Goal: Task Accomplishment & Management: Manage account settings

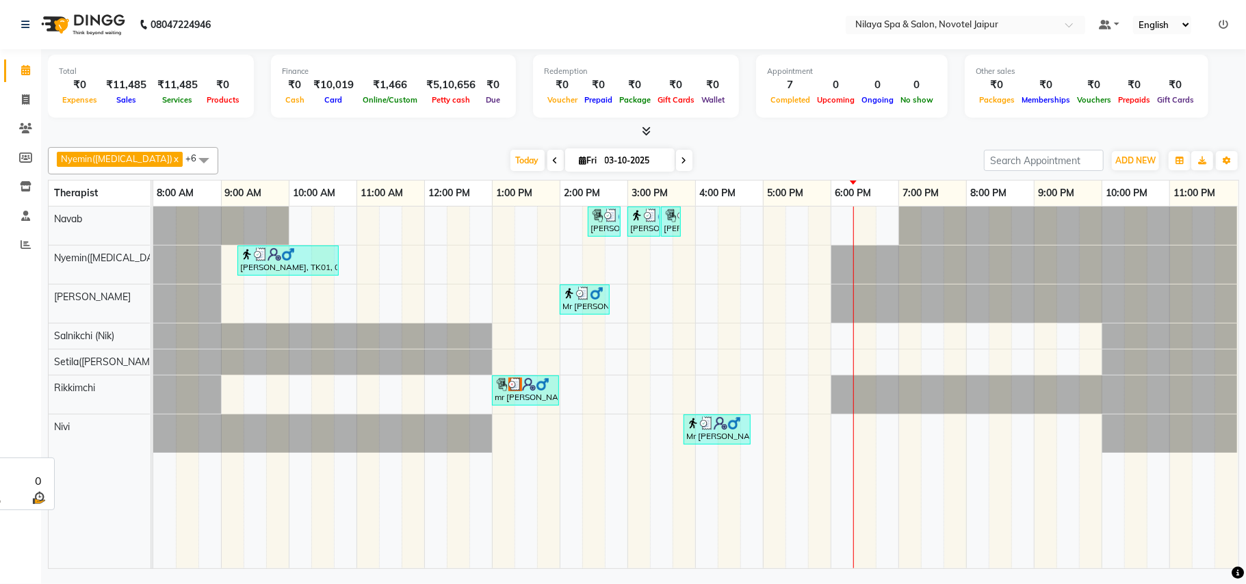
click at [67, 427] on span "Nivi" at bounding box center [62, 427] width 16 height 12
click at [23, 216] on icon at bounding box center [25, 216] width 9 height 10
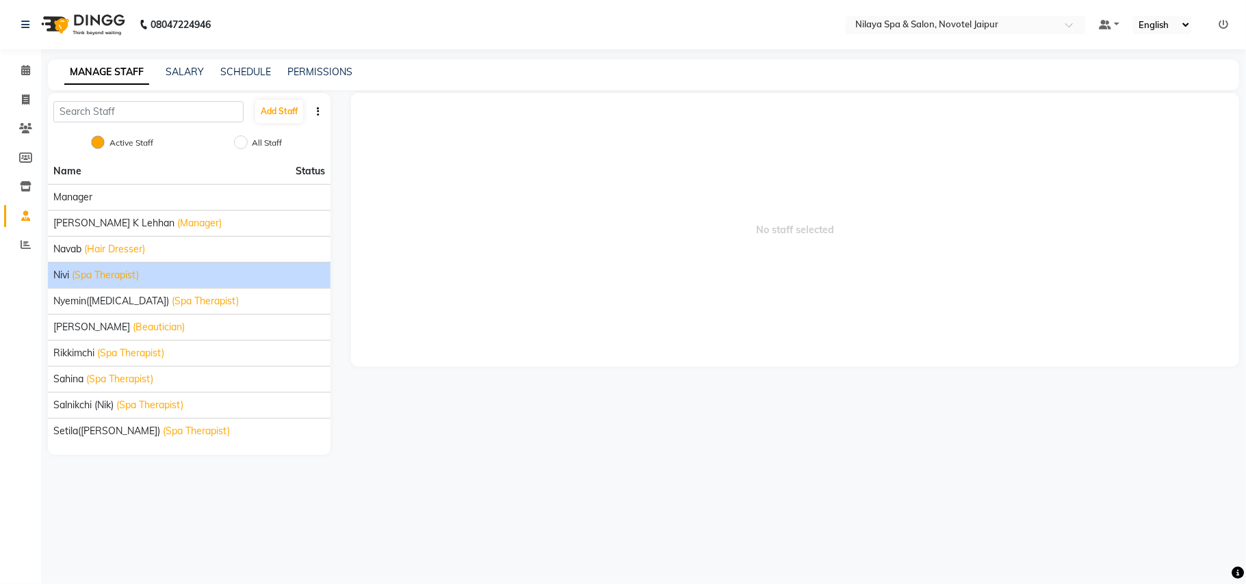
click at [103, 275] on span "(Spa Therapist)" at bounding box center [105, 275] width 67 height 14
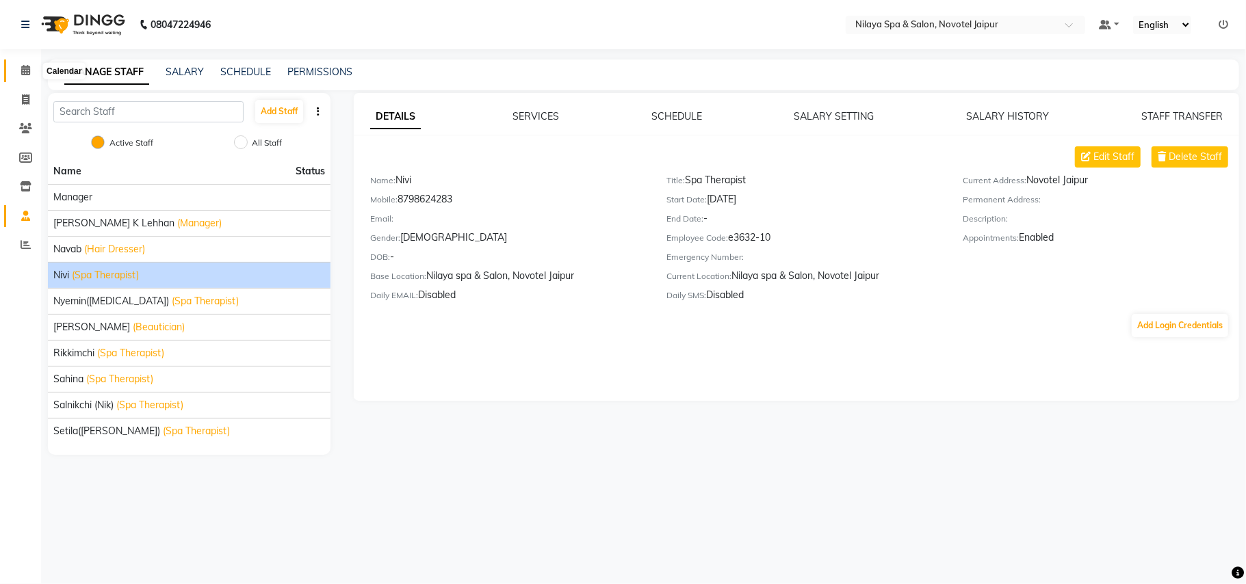
click at [21, 75] on icon at bounding box center [25, 70] width 9 height 10
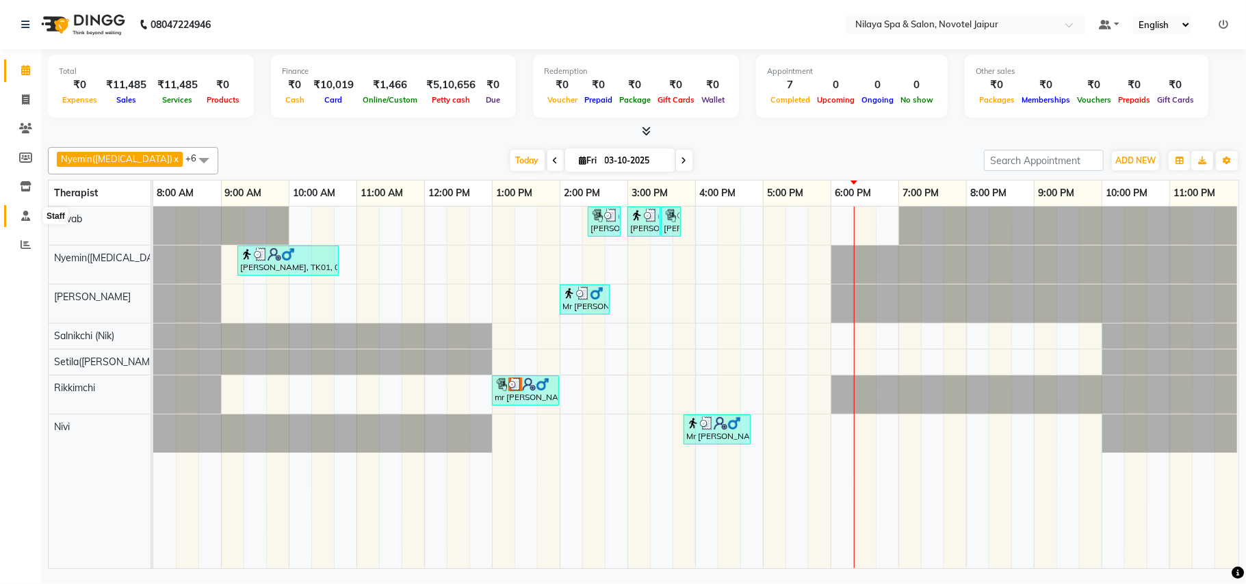
click at [26, 215] on icon at bounding box center [25, 216] width 9 height 10
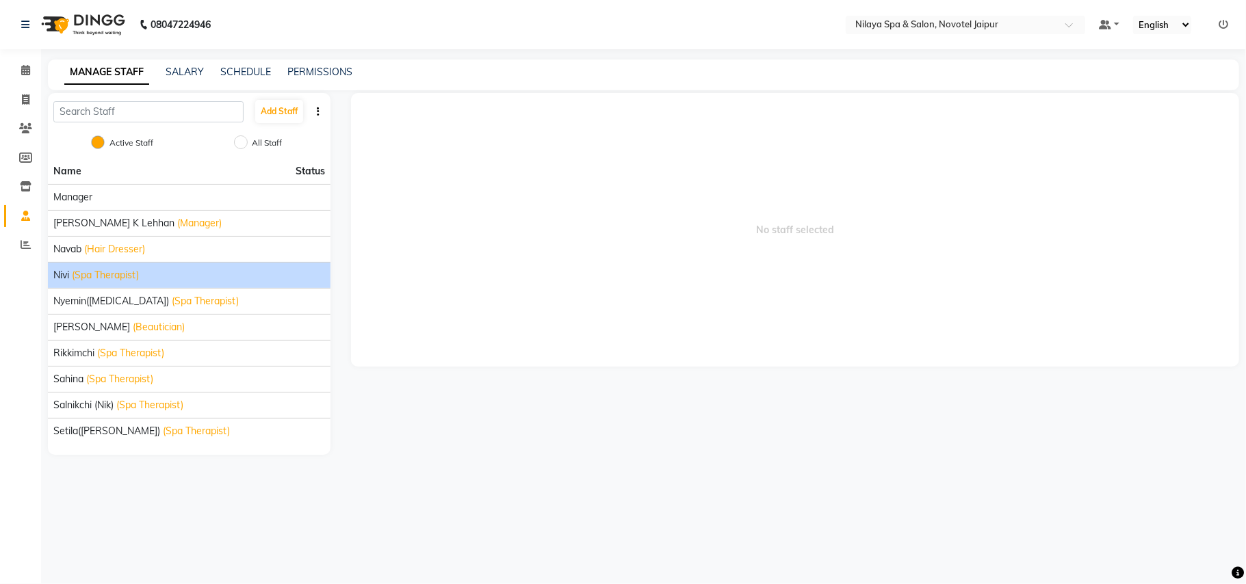
click at [111, 278] on span "(Spa Therapist)" at bounding box center [105, 275] width 67 height 14
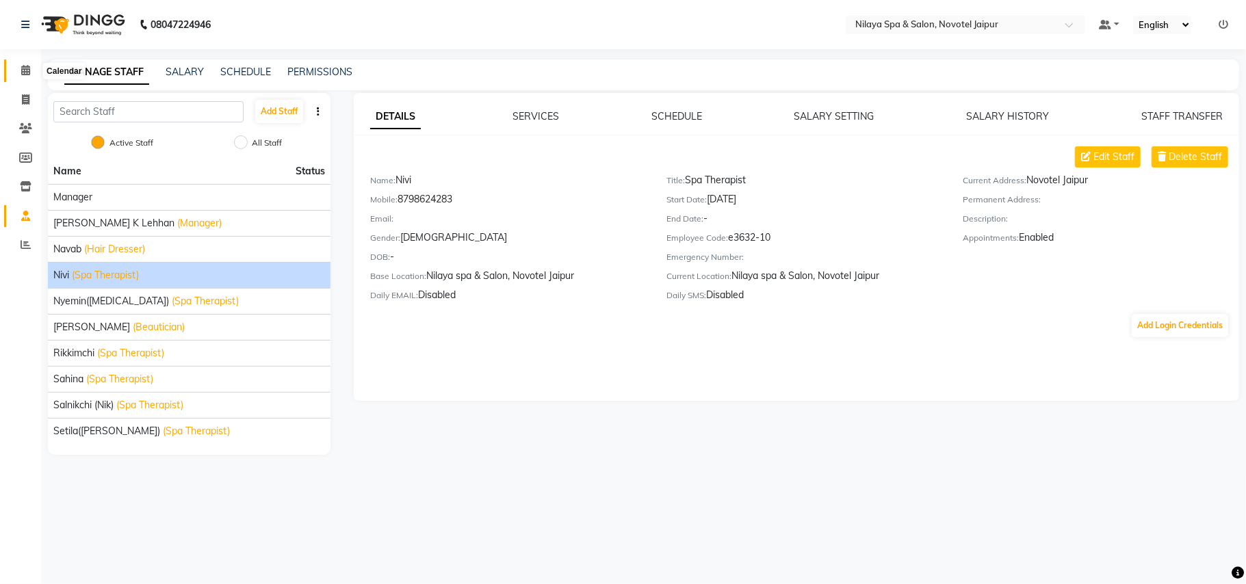
click at [22, 68] on icon at bounding box center [25, 70] width 9 height 10
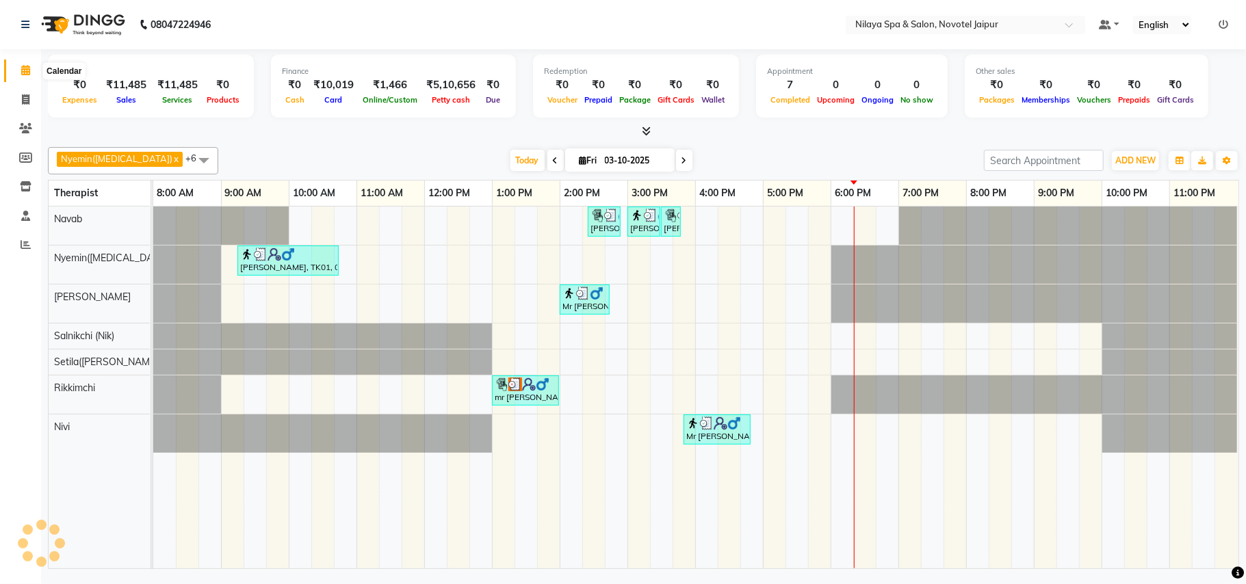
click at [27, 63] on span at bounding box center [26, 71] width 24 height 16
click at [29, 73] on icon at bounding box center [25, 70] width 9 height 10
click at [21, 211] on icon at bounding box center [25, 216] width 9 height 10
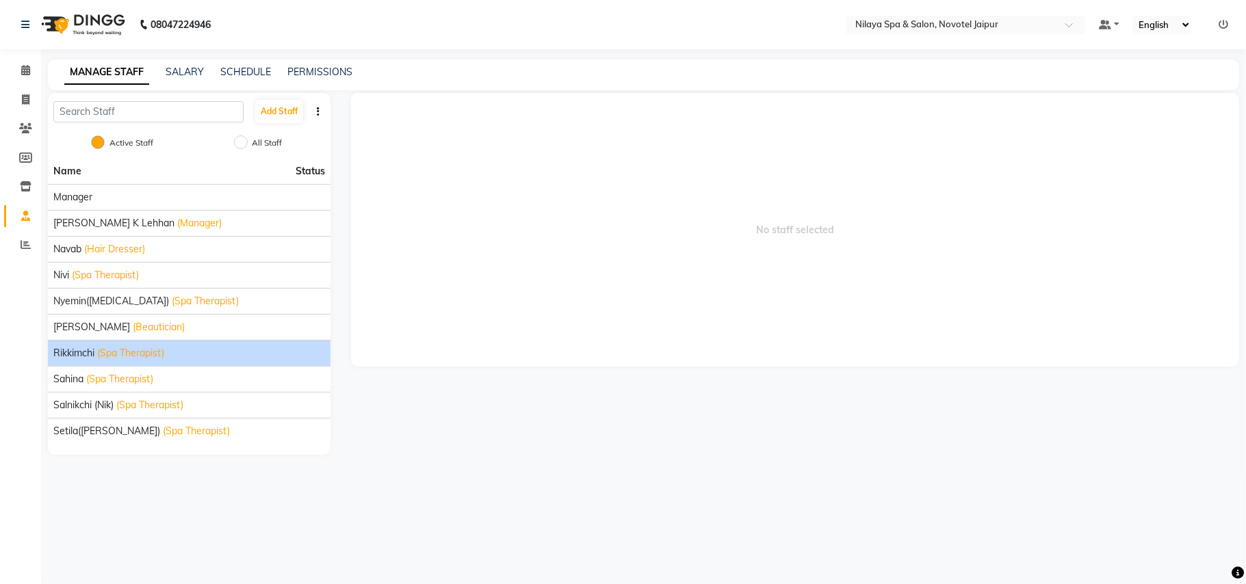
click at [83, 352] on span "Rikkimchi" at bounding box center [73, 353] width 41 height 14
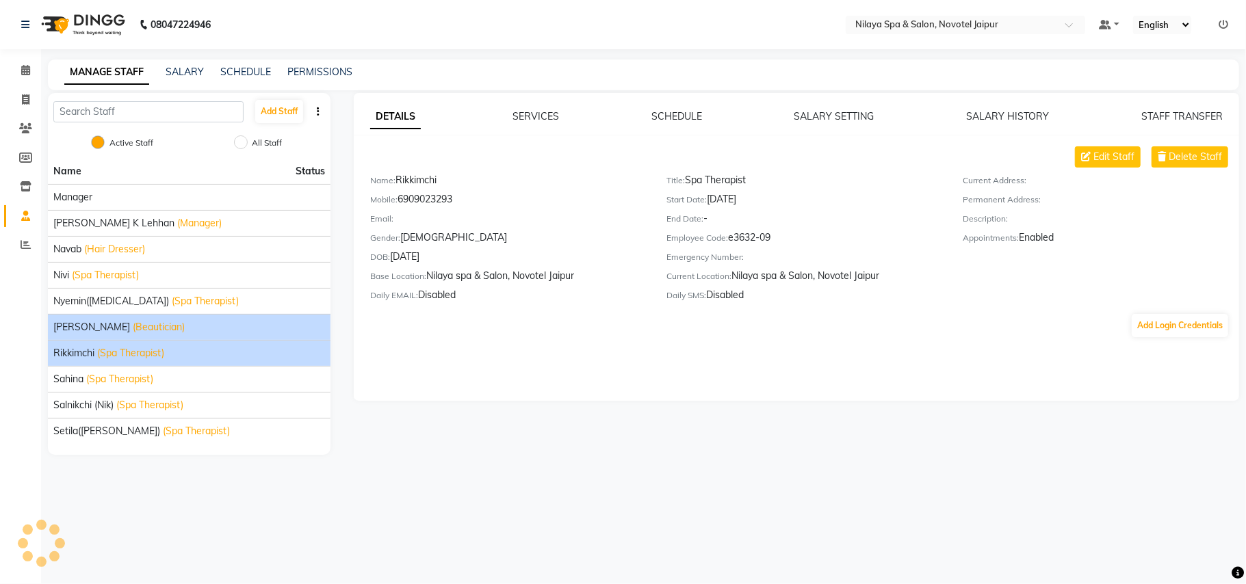
drag, startPoint x: 94, startPoint y: 331, endPoint x: 220, endPoint y: 263, distance: 143.6
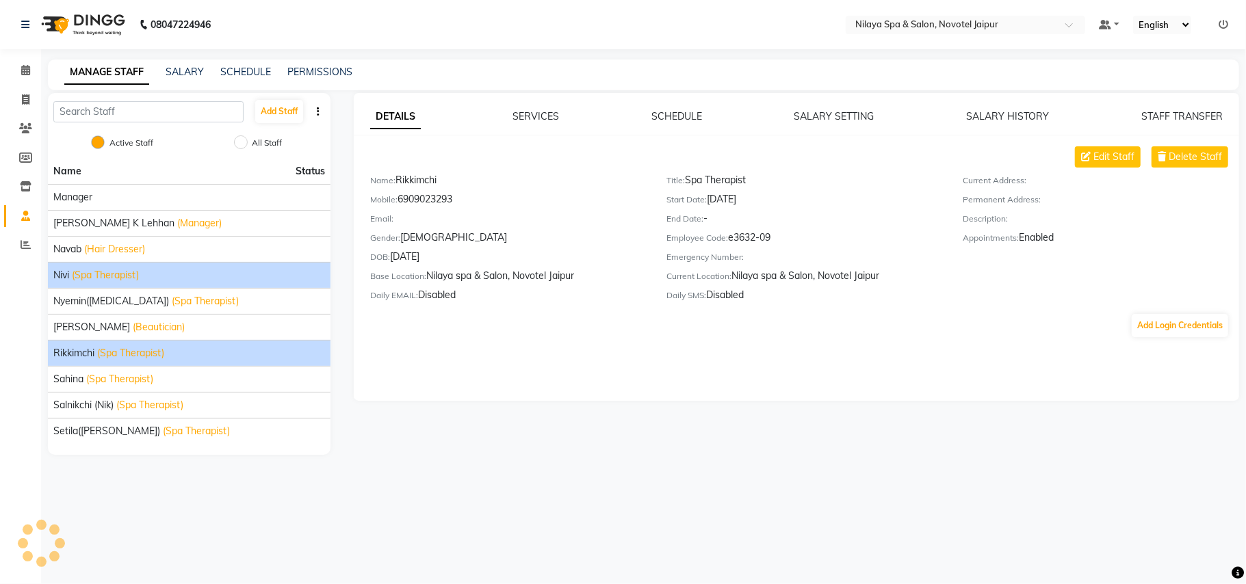
click at [94, 330] on span "[PERSON_NAME]" at bounding box center [91, 327] width 77 height 14
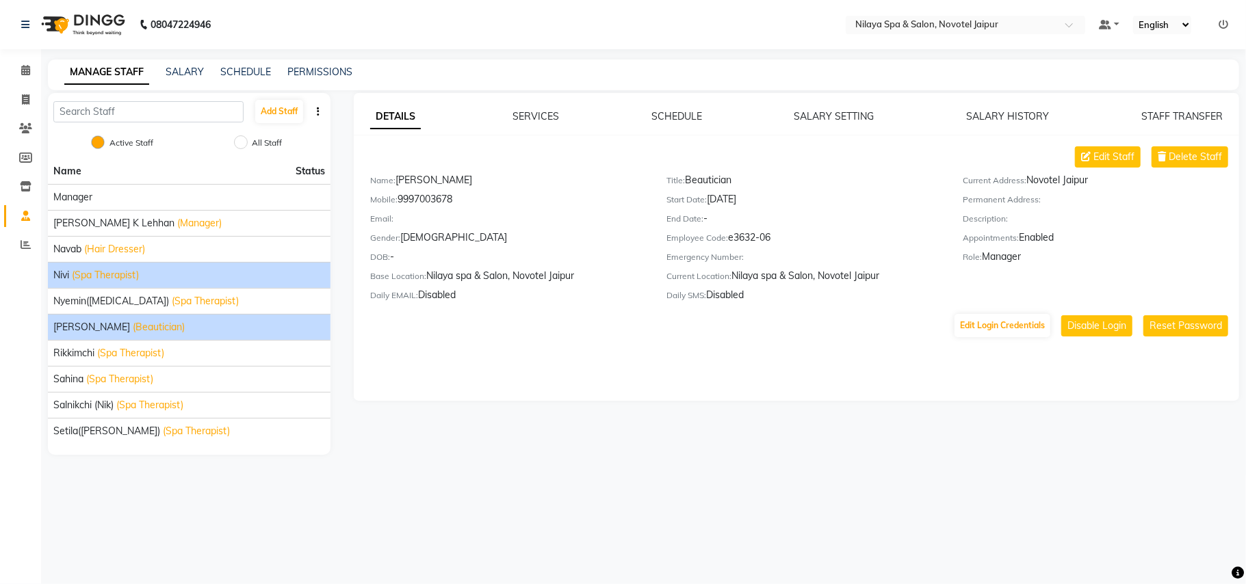
click at [167, 276] on div "Nivi (Spa Therapist)" at bounding box center [189, 275] width 272 height 14
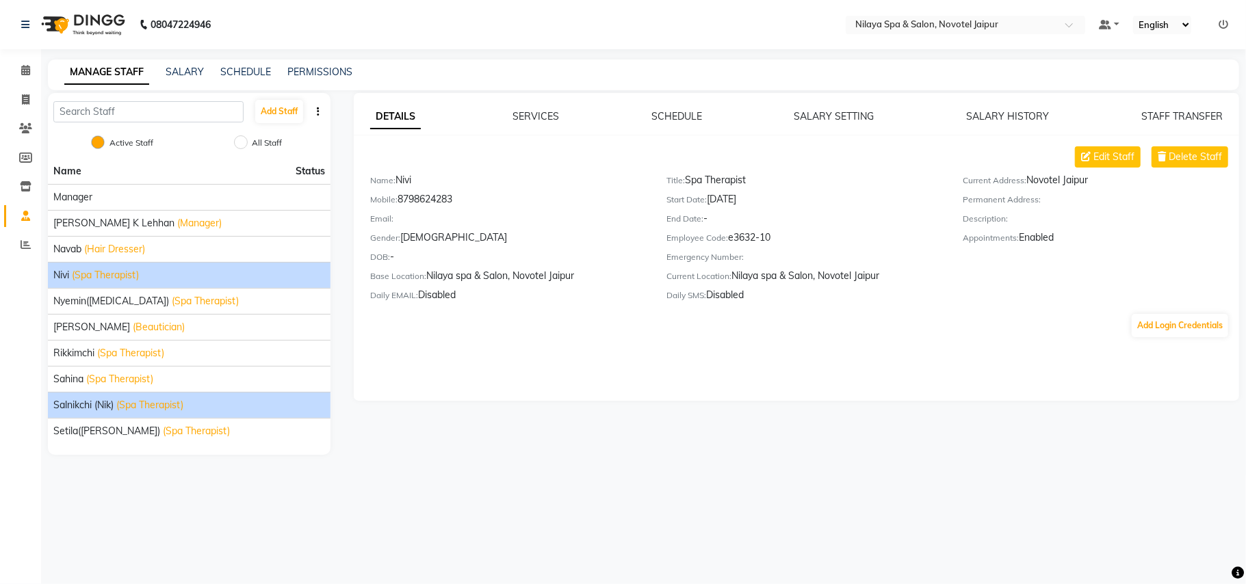
click at [116, 408] on div "Salnikchi (Nik) (Spa Therapist)" at bounding box center [189, 405] width 272 height 14
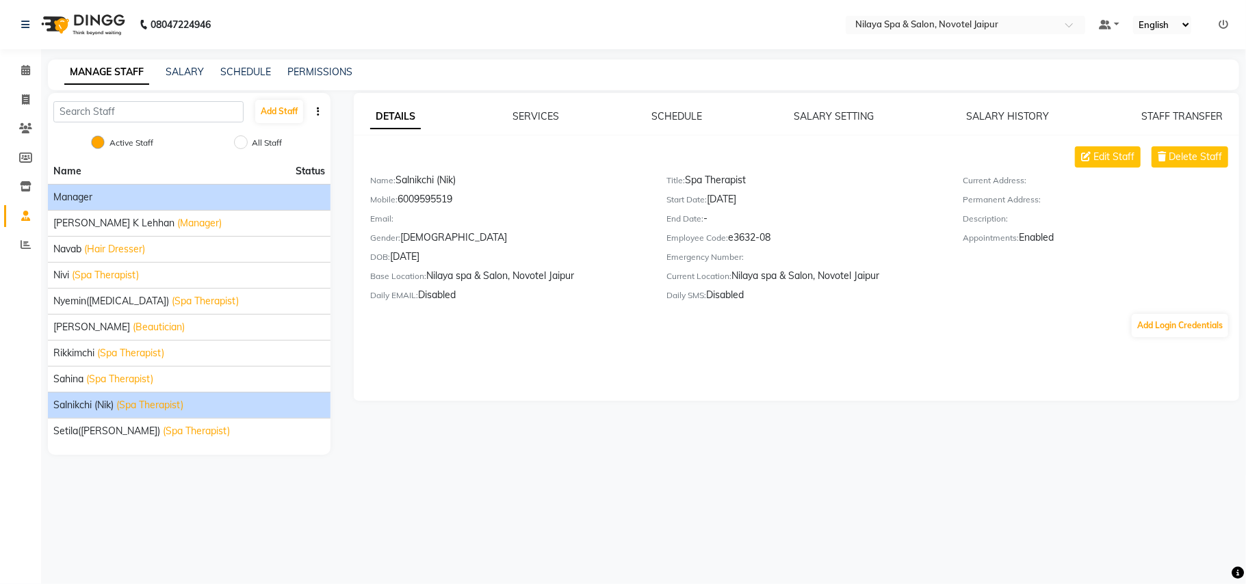
click at [64, 195] on span "Manager" at bounding box center [72, 197] width 39 height 14
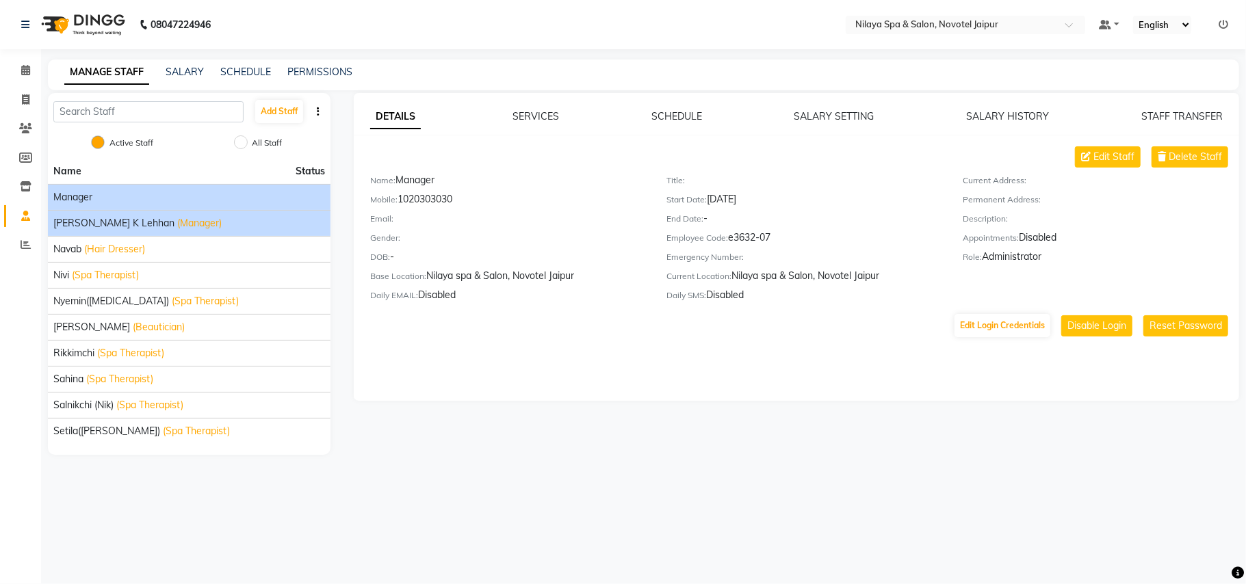
click at [118, 222] on span "Munish K Lehhan" at bounding box center [113, 223] width 121 height 14
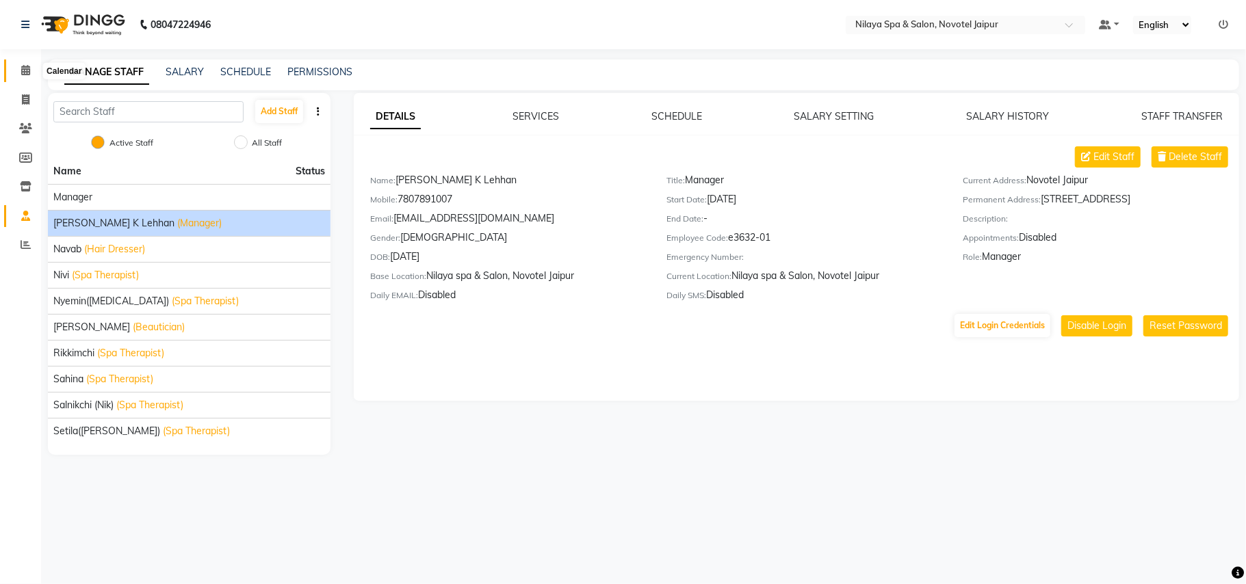
click at [21, 70] on icon at bounding box center [25, 70] width 9 height 10
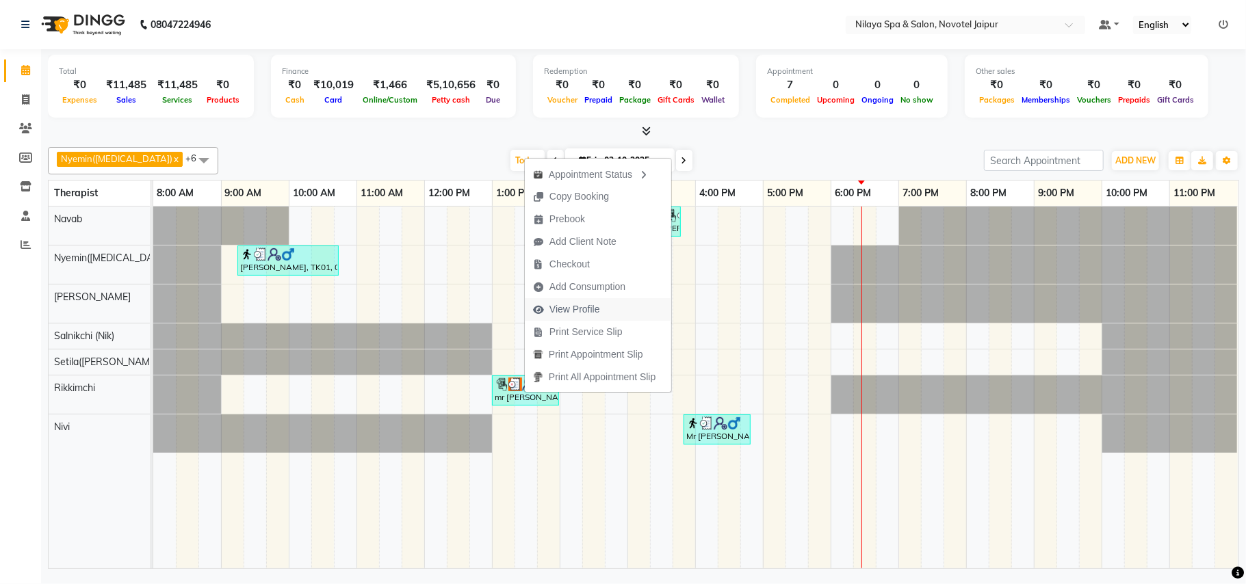
click at [593, 307] on span "View Profile" at bounding box center [574, 309] width 51 height 14
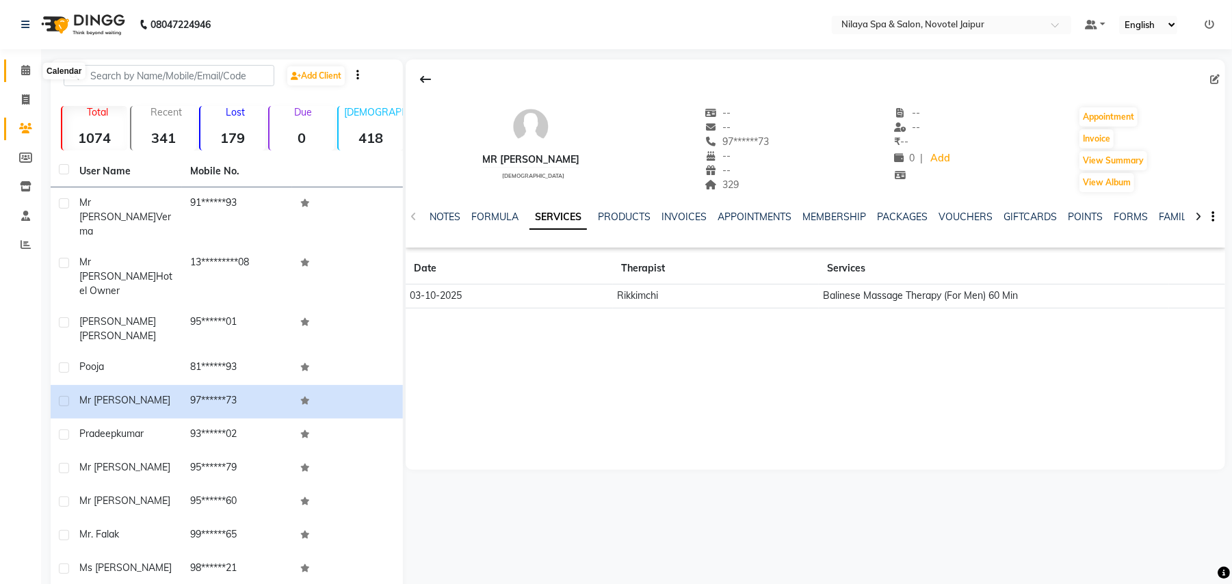
click at [28, 68] on icon at bounding box center [25, 70] width 9 height 10
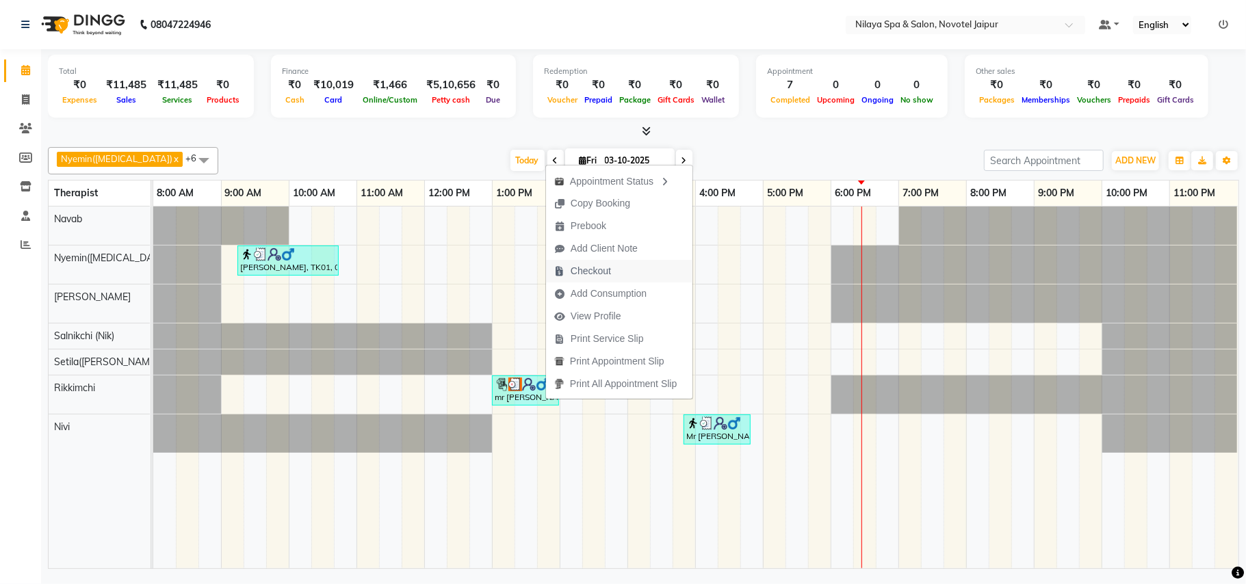
click at [614, 268] on span "Checkout" at bounding box center [582, 271] width 73 height 23
select select "8197"
select select "service"
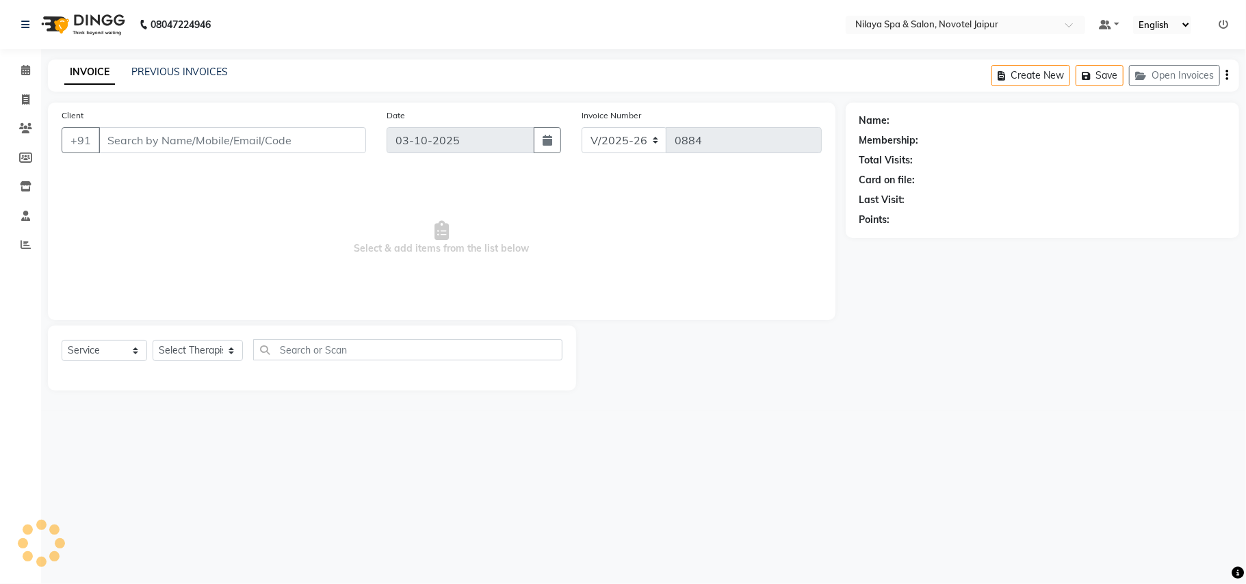
type input "97******73"
select select "82558"
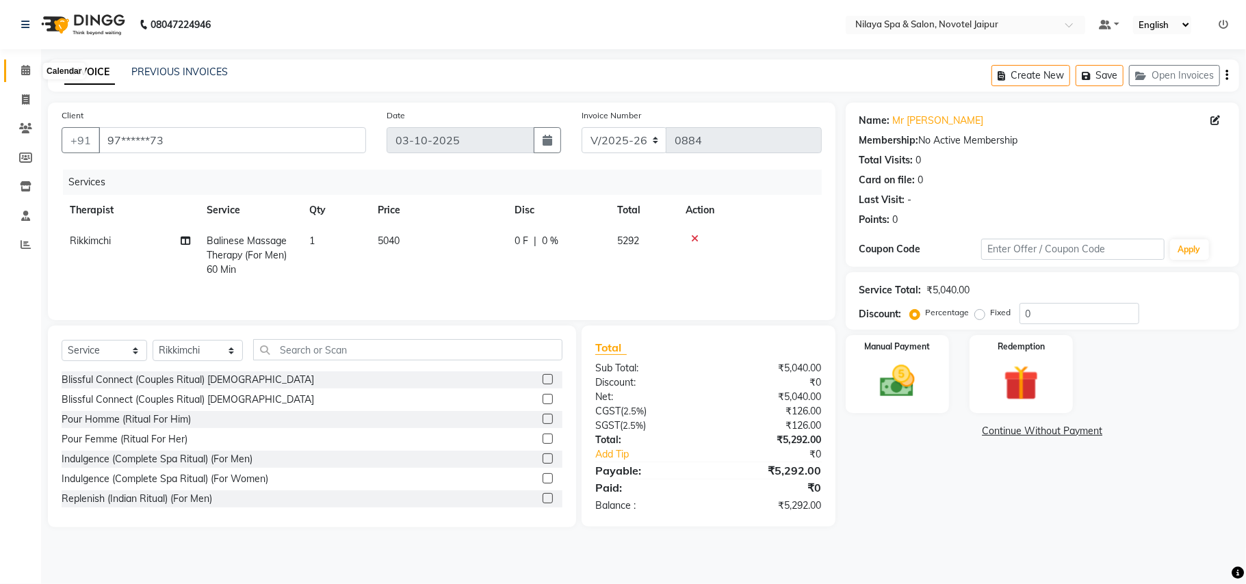
click at [29, 68] on icon at bounding box center [25, 70] width 9 height 10
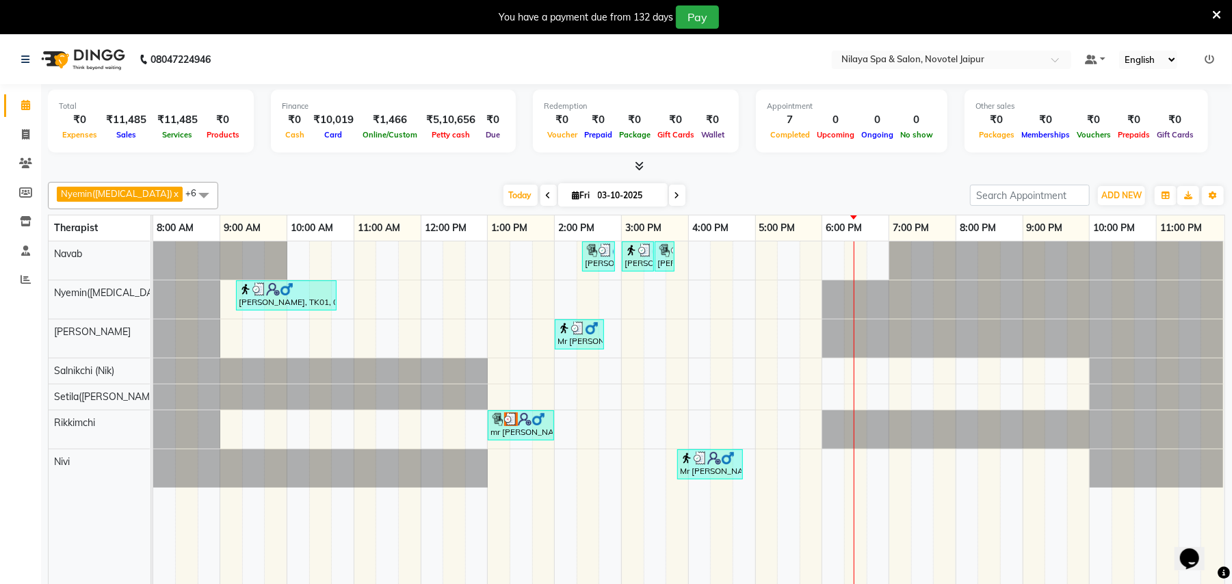
click at [675, 197] on icon at bounding box center [677, 196] width 5 height 8
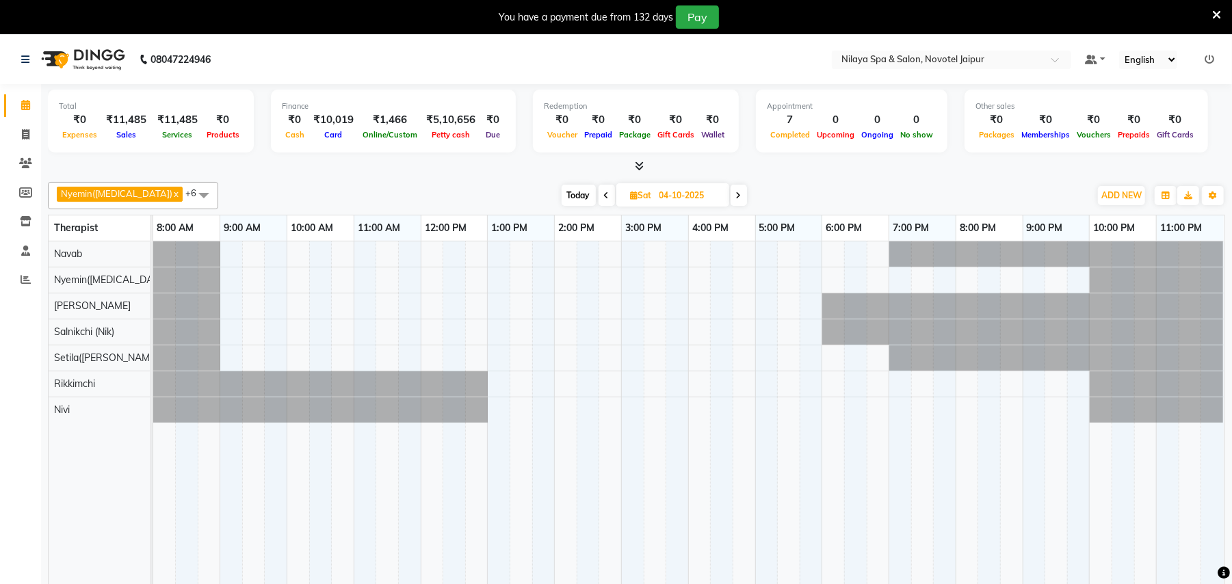
click at [604, 196] on icon at bounding box center [606, 196] width 5 height 8
type input "03-10-2025"
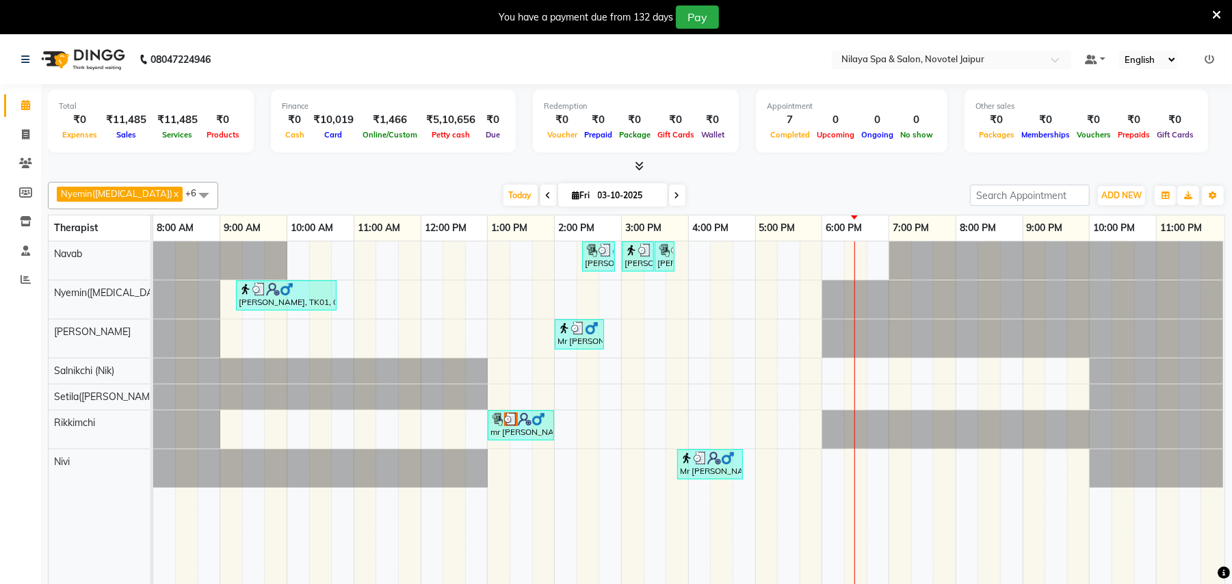
drag, startPoint x: 515, startPoint y: 75, endPoint x: 497, endPoint y: 67, distance: 20.2
click at [497, 67] on nav "08047224946 Select Location × Nilaya Spa & Salon, Novotel Jaipur Default Panel …" at bounding box center [616, 59] width 1232 height 49
click at [1214, 9] on icon at bounding box center [1217, 15] width 9 height 12
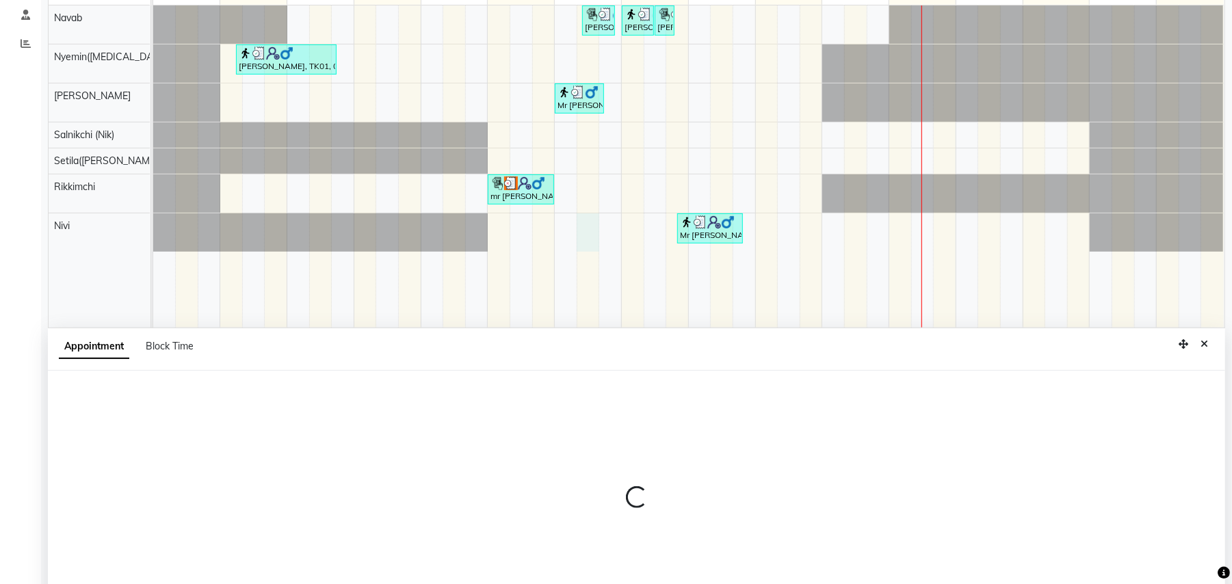
select select "92785"
select select "tentative"
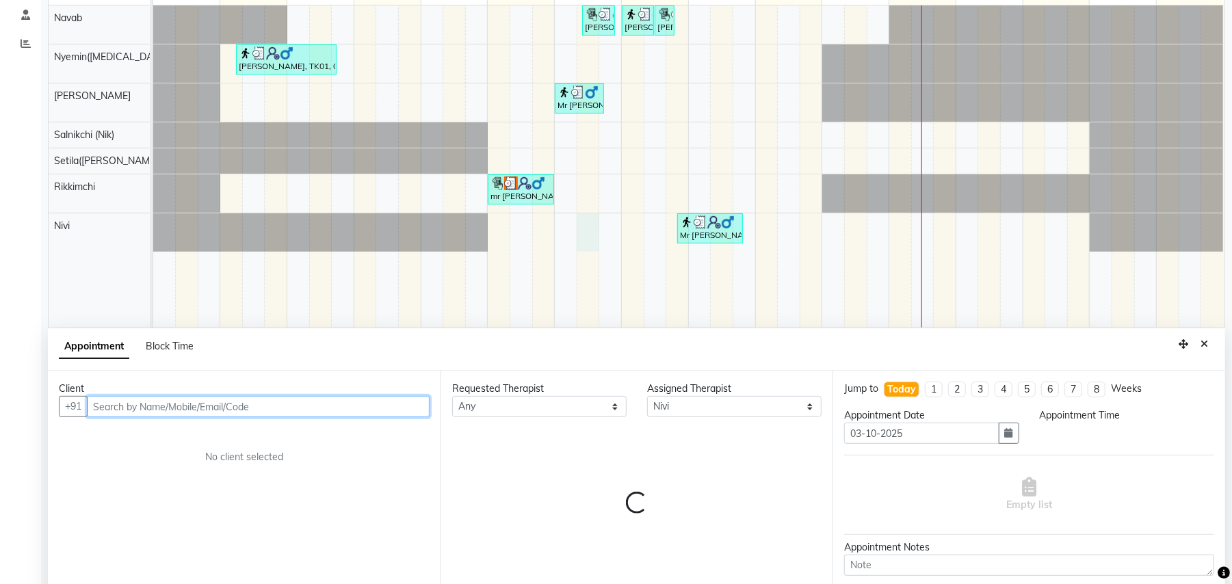
scroll to position [257, 0]
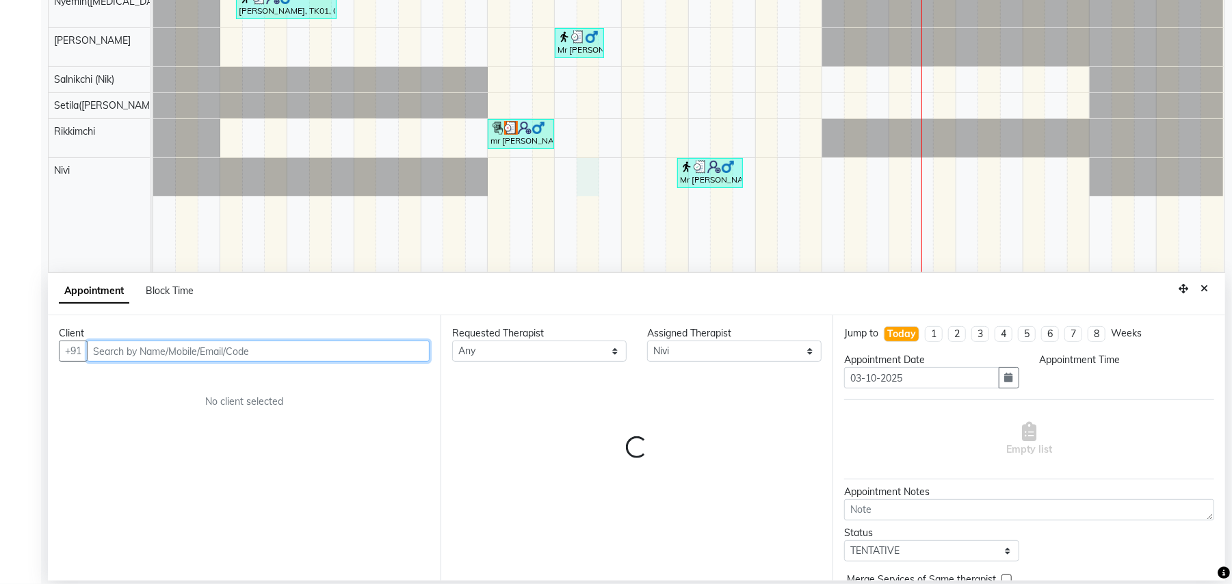
select select "855"
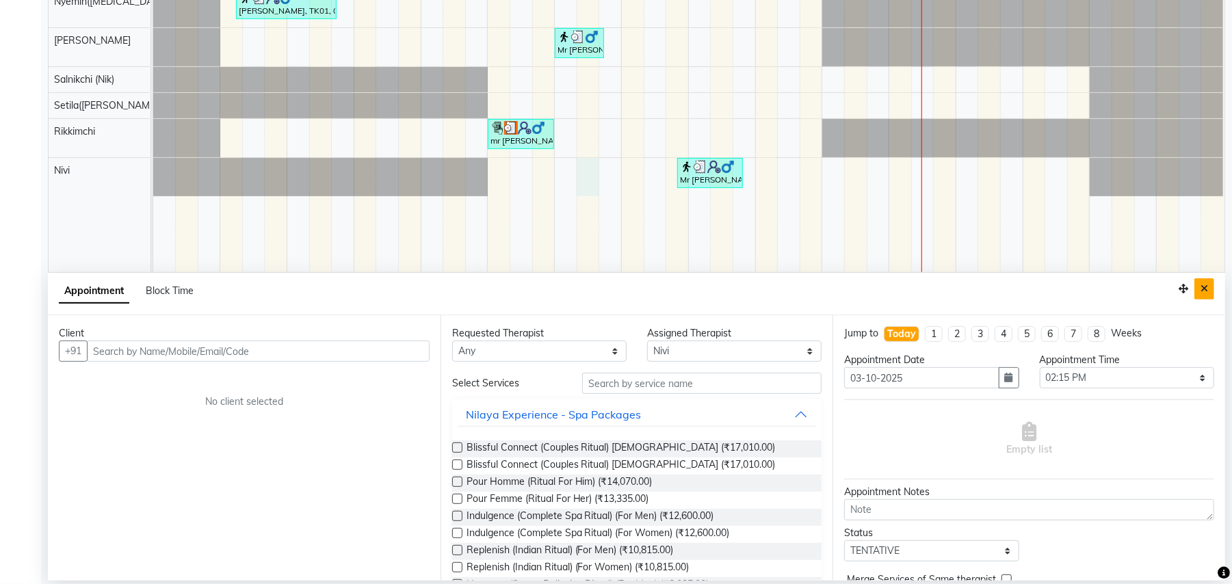
click at [1210, 283] on button "Close" at bounding box center [1205, 289] width 20 height 21
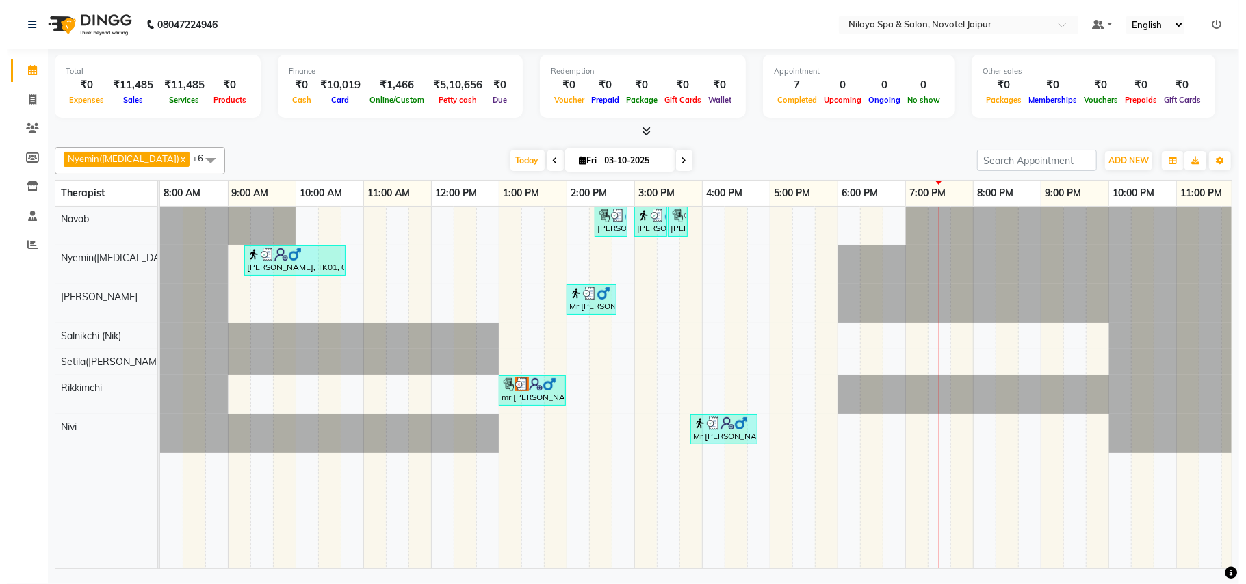
scroll to position [0, 0]
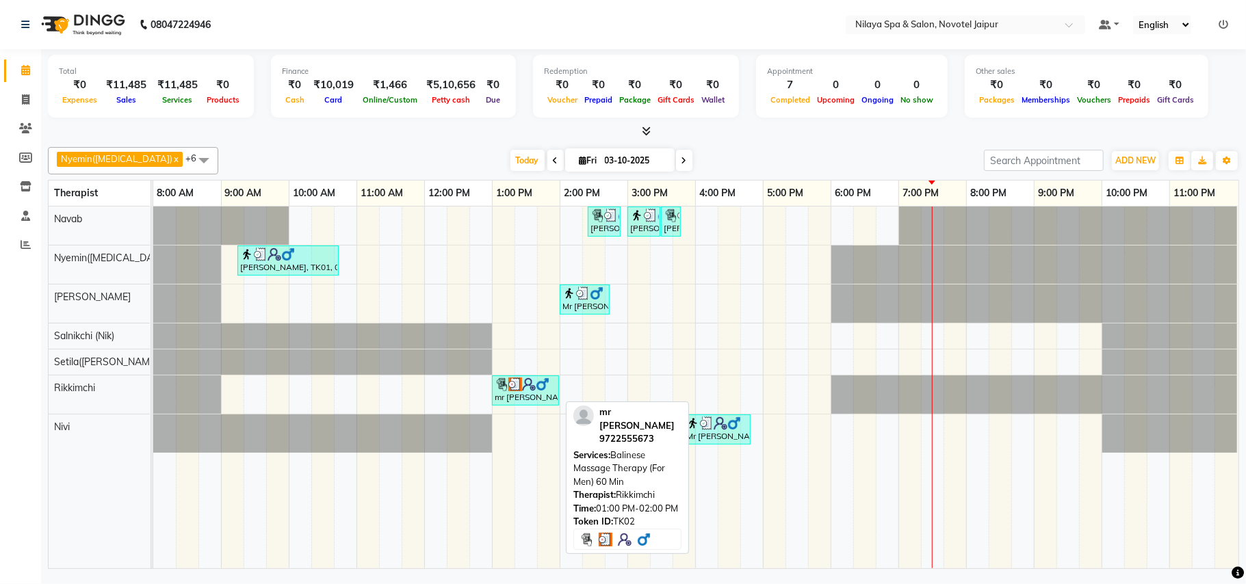
click at [524, 401] on div "mr [PERSON_NAME], TK02, 01:00 PM-02:00 PM, Balinese Massage Therapy (For Men) 6…" at bounding box center [525, 391] width 64 height 26
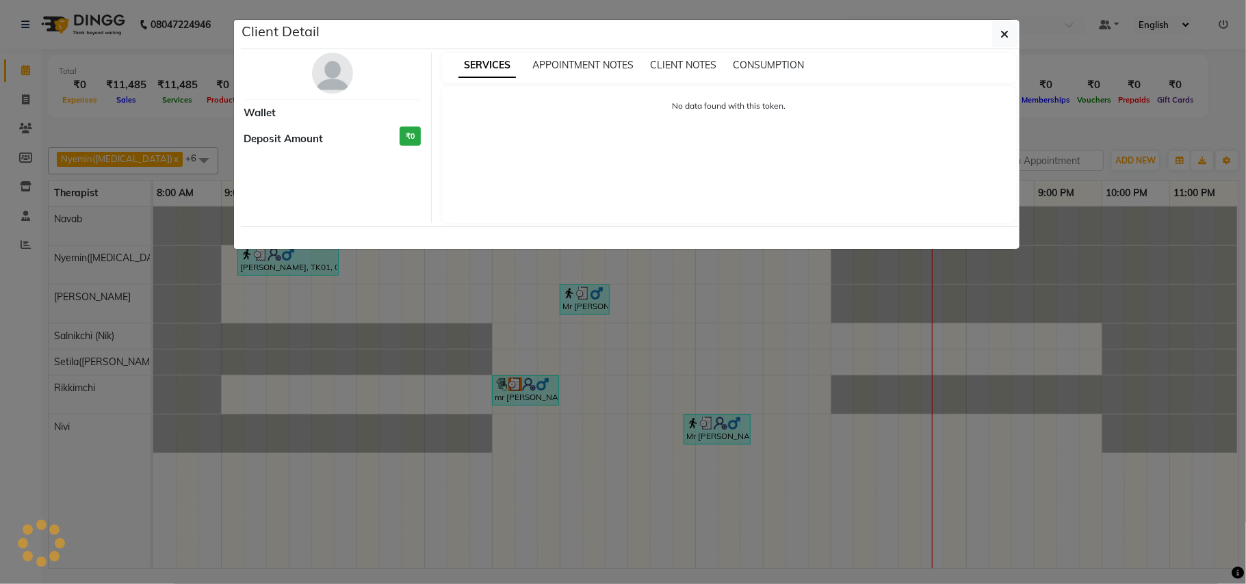
select select "3"
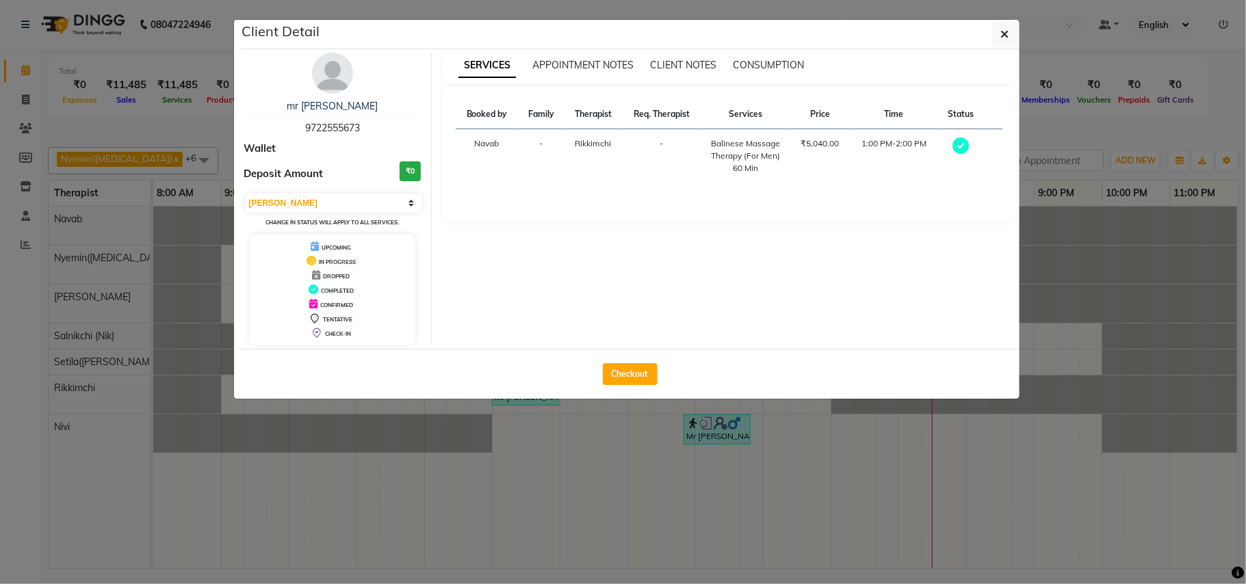
drag, startPoint x: 370, startPoint y: 126, endPoint x: 255, endPoint y: 130, distance: 115.0
click at [255, 130] on div "mr [PERSON_NAME] 9722555673" at bounding box center [332, 117] width 177 height 36
copy span "9722555673"
click at [1005, 33] on icon "button" at bounding box center [1005, 34] width 8 height 11
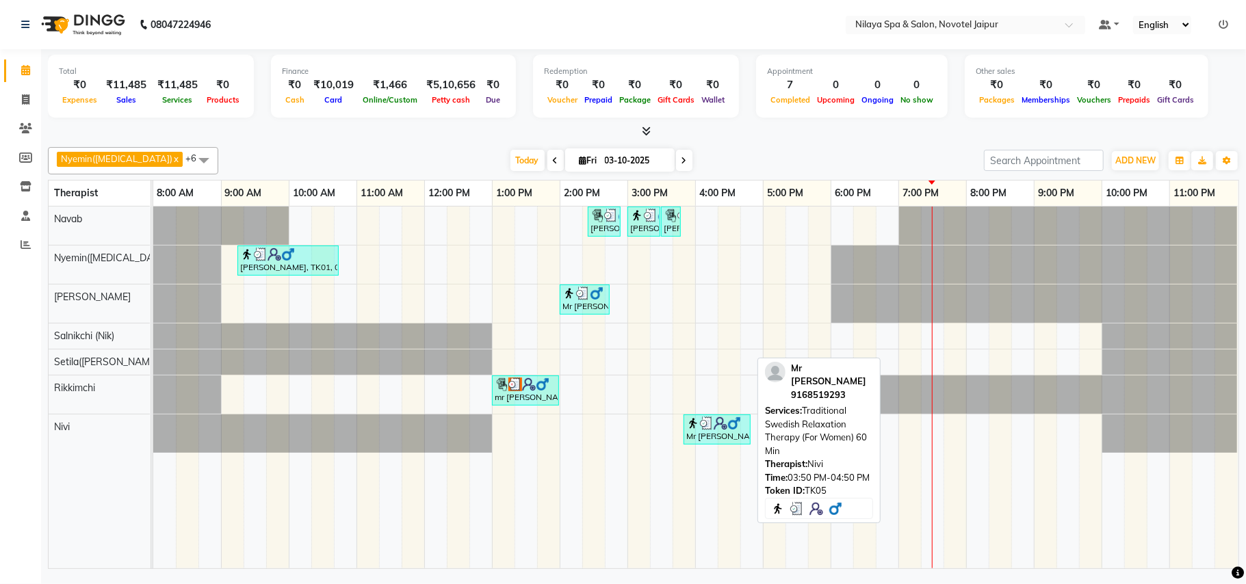
click at [706, 426] on img at bounding box center [707, 424] width 14 height 14
select select "3"
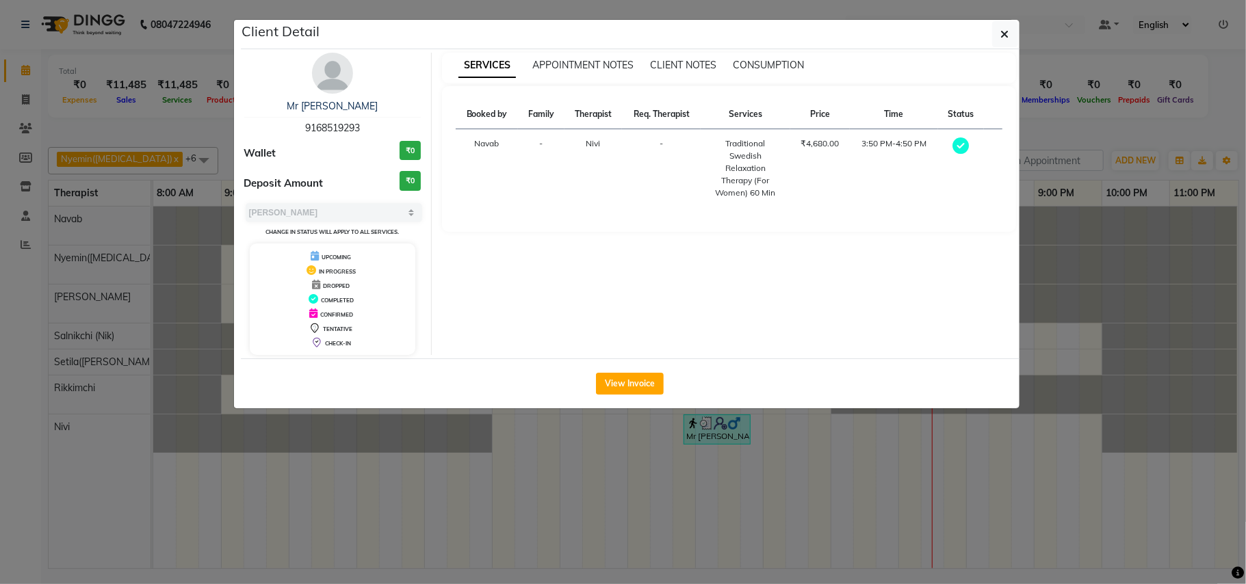
drag, startPoint x: 370, startPoint y: 127, endPoint x: 253, endPoint y: 125, distance: 117.0
click at [253, 125] on div "Mr [PERSON_NAME] 9168519293" at bounding box center [332, 117] width 177 height 36
copy span "9168519293"
click at [1002, 30] on icon "button" at bounding box center [1005, 34] width 8 height 11
